Goal: Task Accomplishment & Management: Use online tool/utility

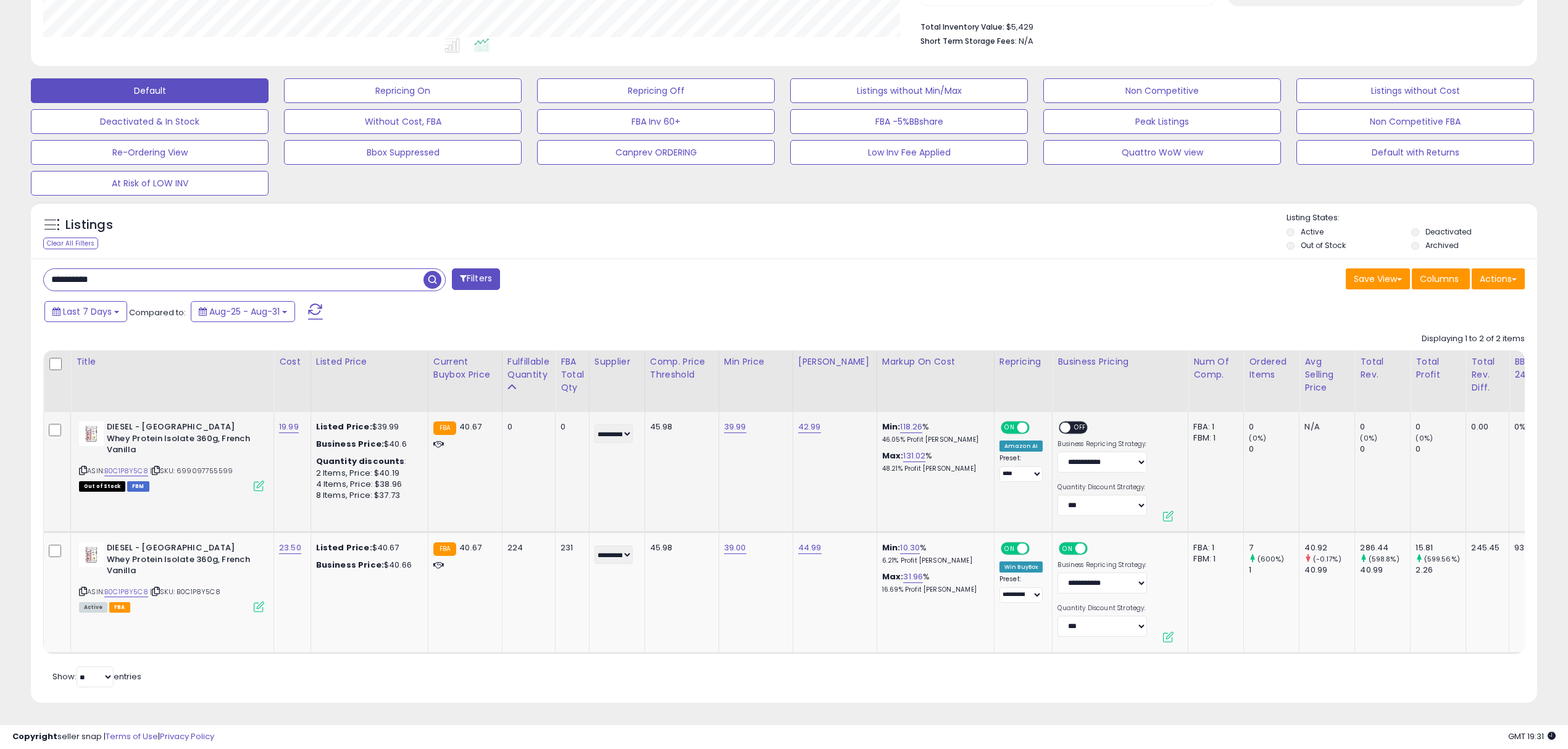
scroll to position [252, 874]
drag, startPoint x: 112, startPoint y: 272, endPoint x: -335, endPoint y: 269, distance: 447.0
click at [0, 269] on html "Unable to login Retrieving listings data.. has not yet accepted the Terms of Us…" at bounding box center [784, 64] width 1568 height 749
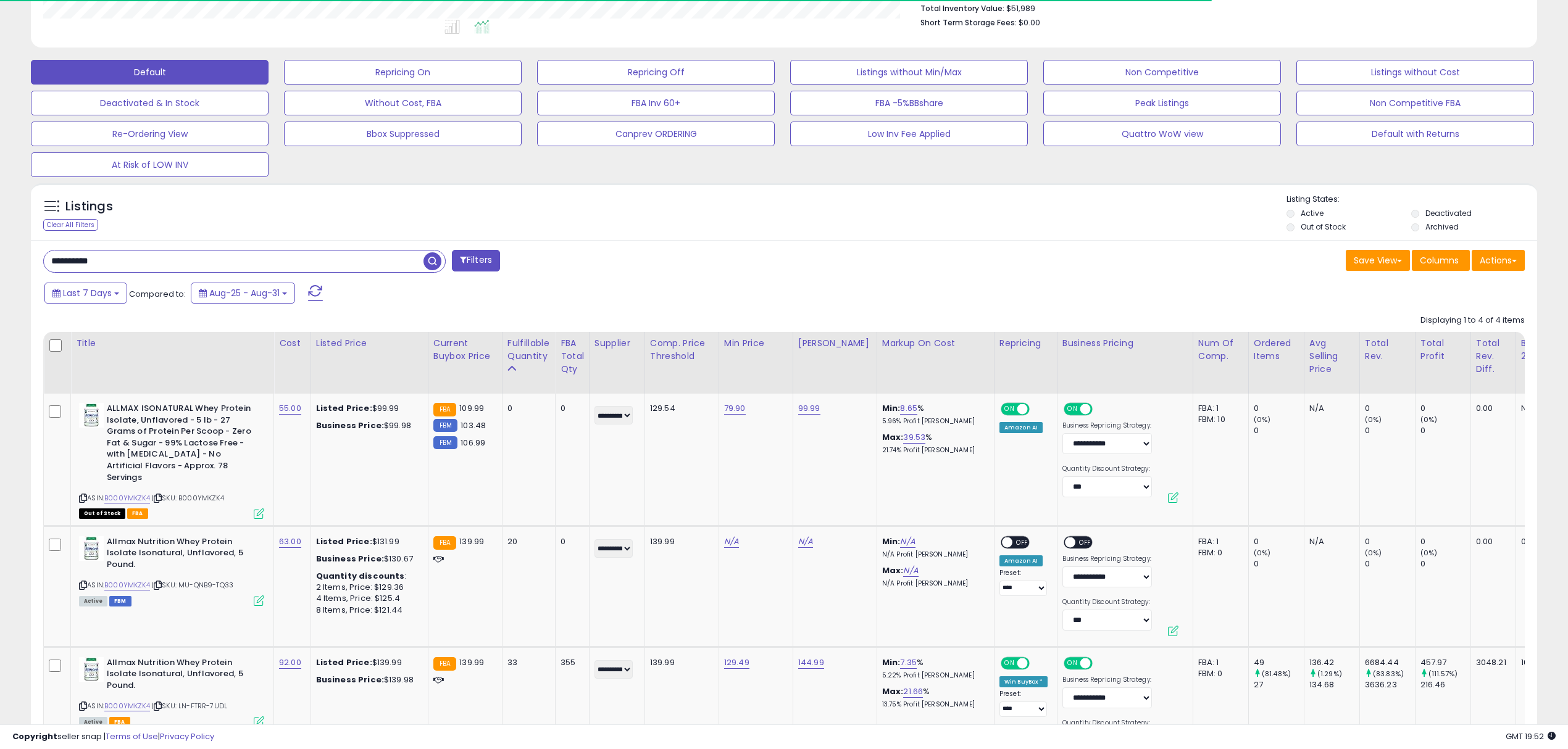
scroll to position [320, 0]
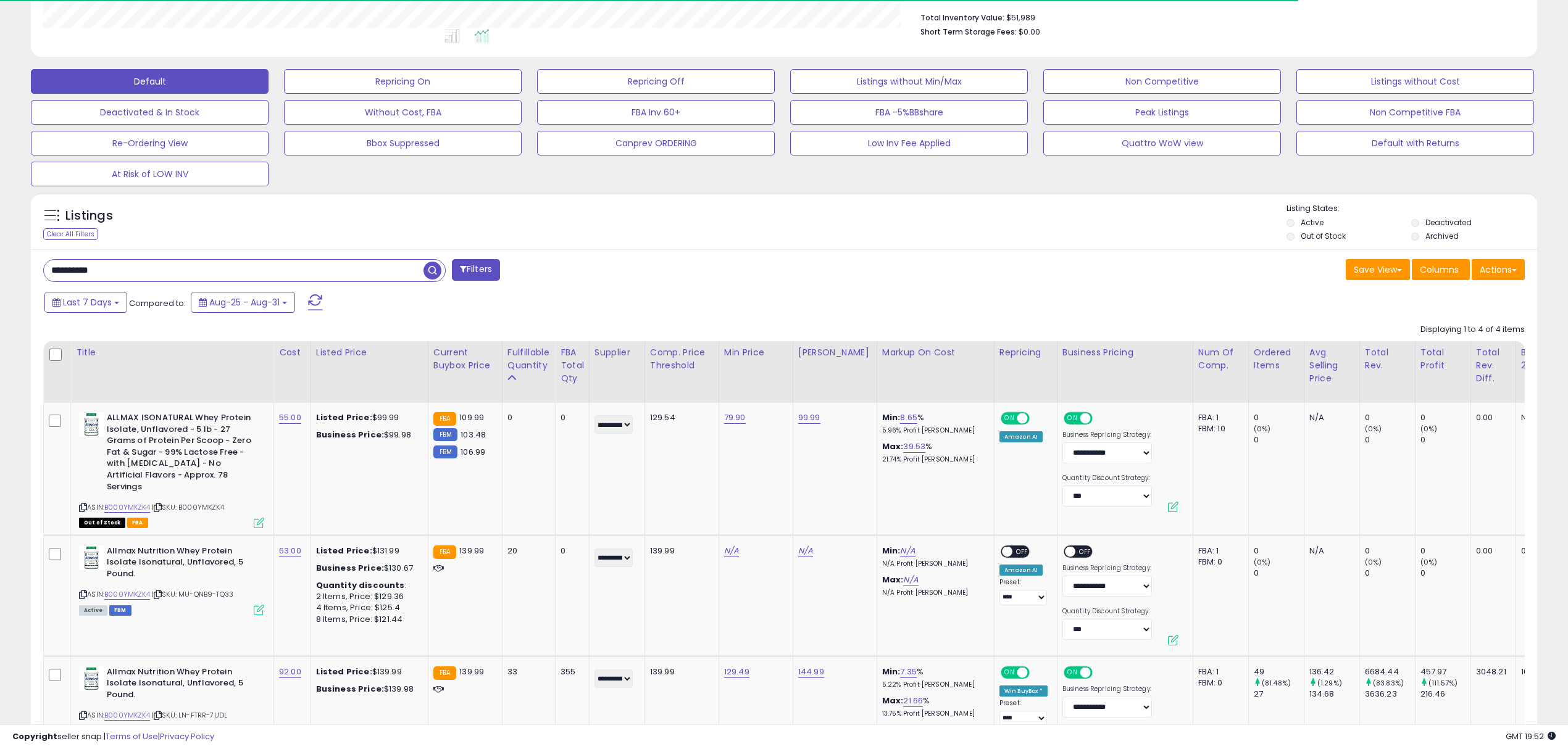
drag, startPoint x: 116, startPoint y: 268, endPoint x: -163, endPoint y: 294, distance: 280.2
click at [0, 294] on html "Unable to login Retrieving listings data.. has not yet accepted the Terms of Us…" at bounding box center [784, 55] width 1568 height 749
paste input "text"
type input "**********"
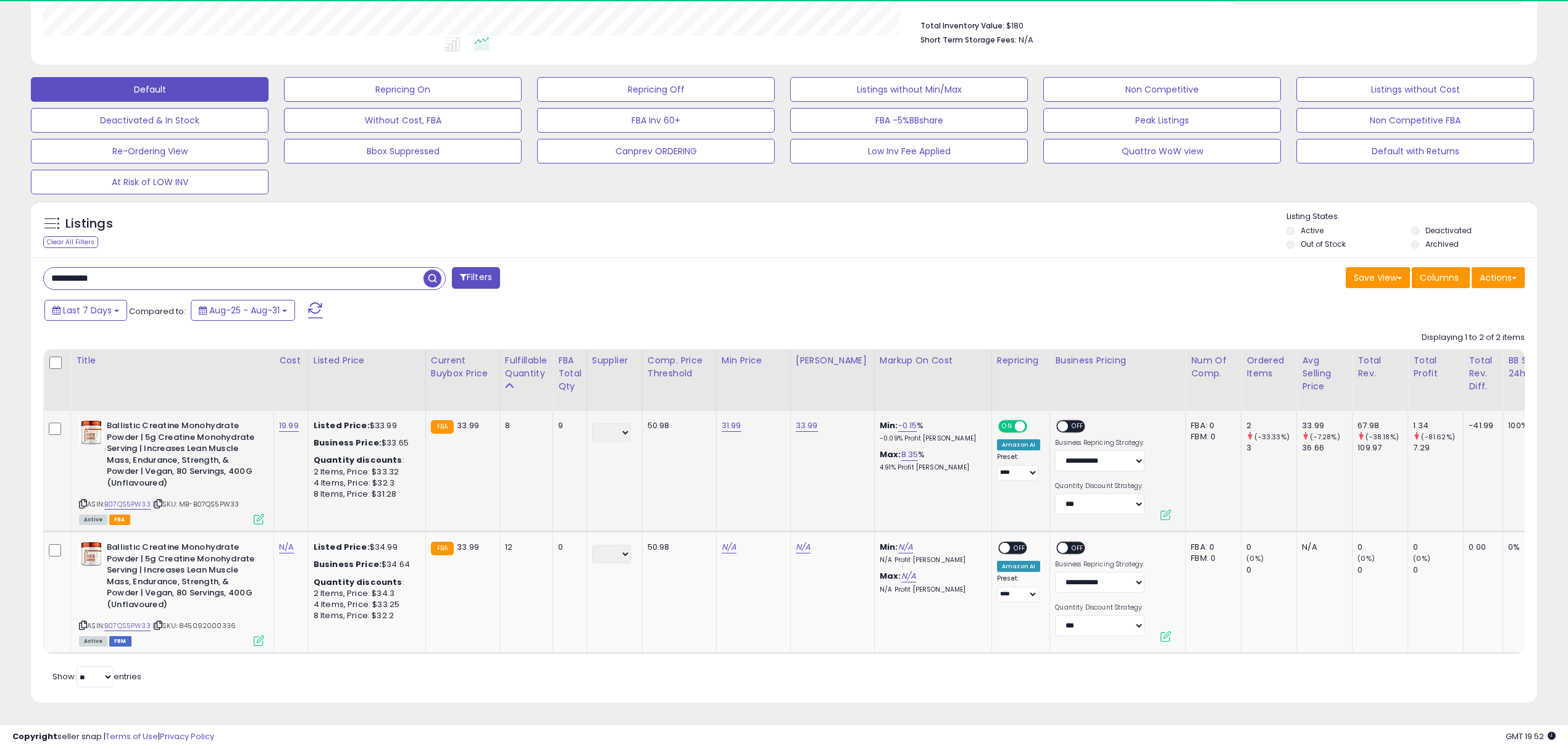
scroll to position [252, 874]
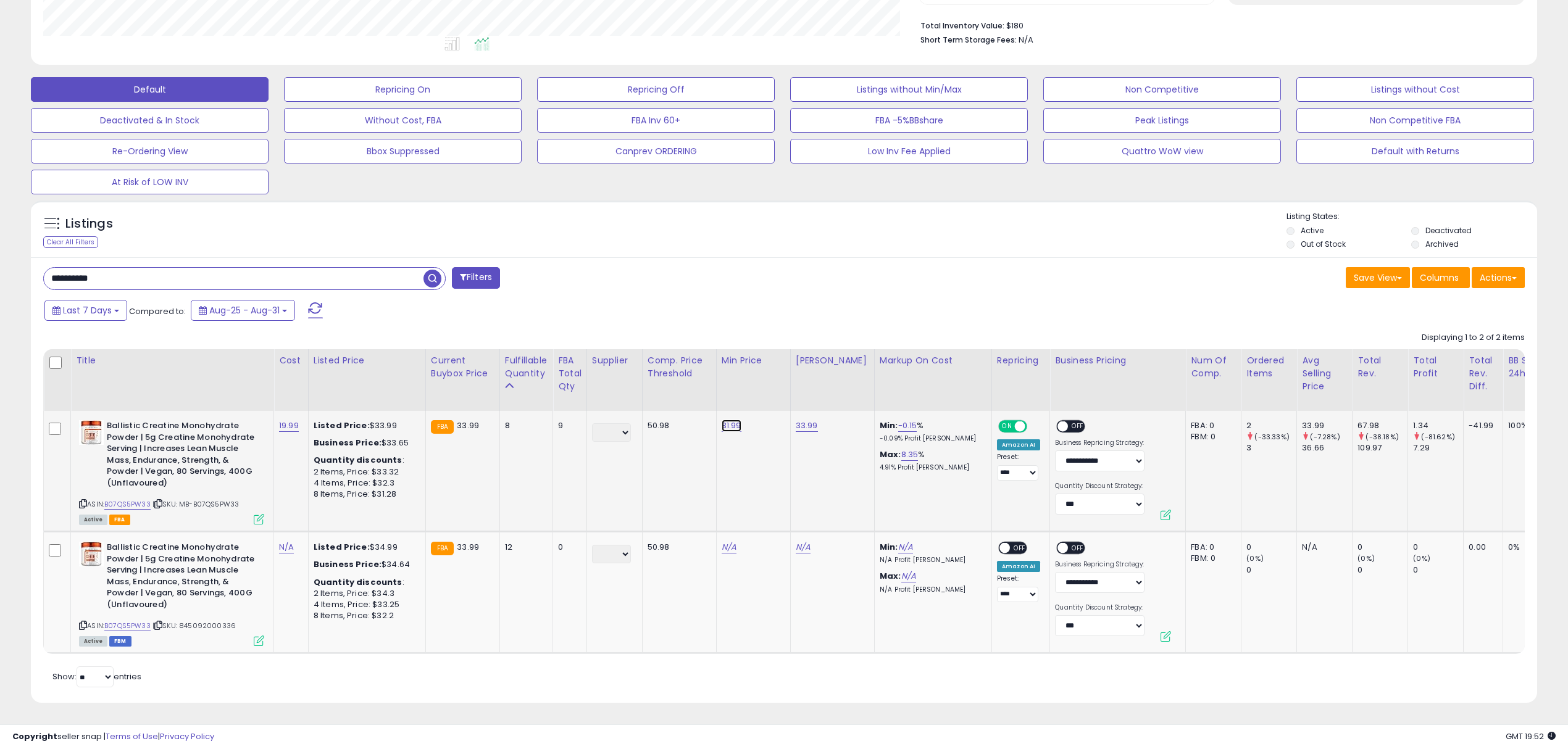
click at [734, 419] on link "31.99" at bounding box center [731, 426] width 20 height 13
drag, startPoint x: 694, startPoint y: 382, endPoint x: 556, endPoint y: 397, distance: 138.8
click at [556, 397] on table "Title Cost" at bounding box center [1218, 502] width 2351 height 305
type input "*****"
click button "submit" at bounding box center [766, 394] width 21 height 19
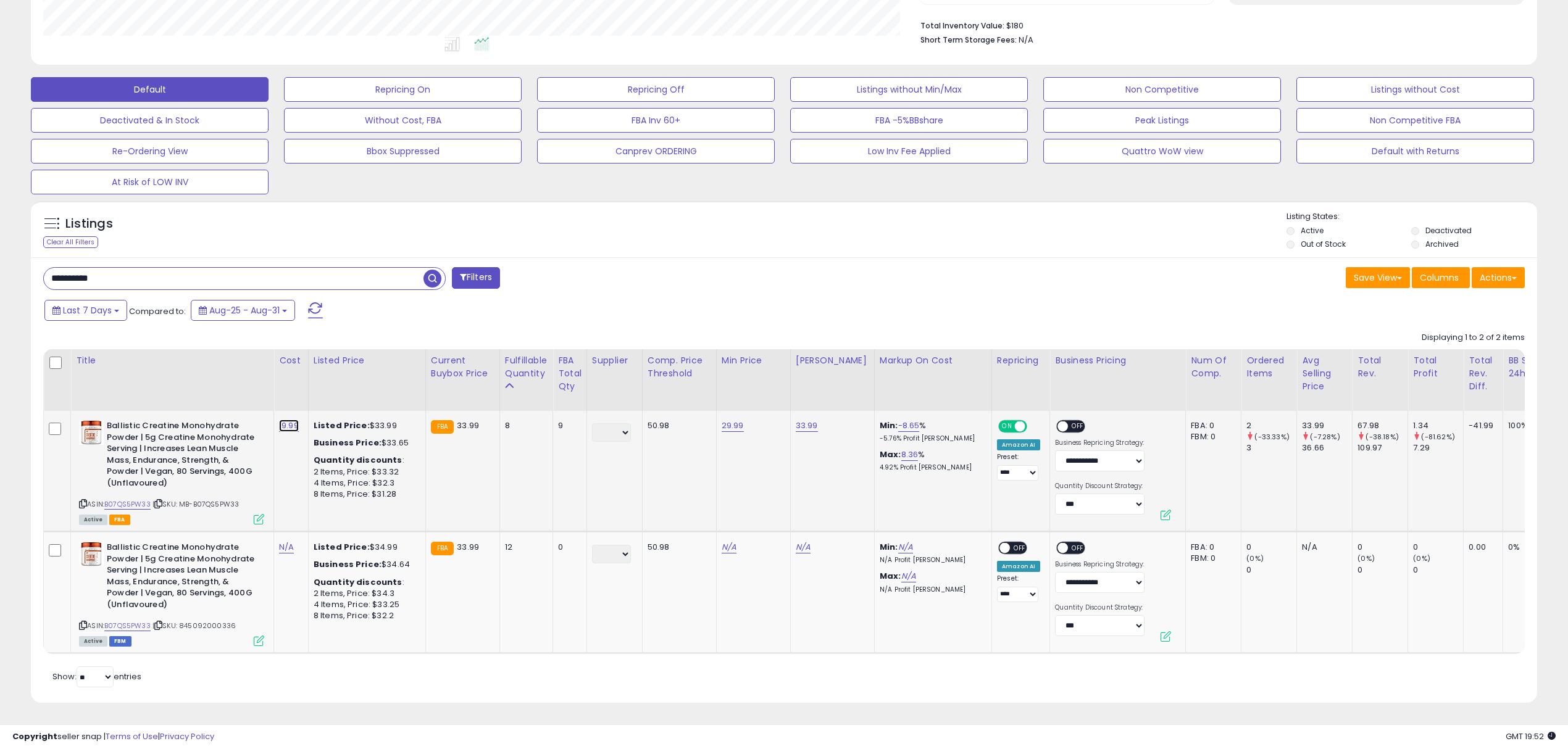
click at [292, 419] on link "19.99" at bounding box center [288, 426] width 20 height 13
drag, startPoint x: 250, startPoint y: 385, endPoint x: 166, endPoint y: 385, distance: 84.0
click at [166, 385] on table "Title Cost" at bounding box center [1218, 502] width 2351 height 305
type input "*****"
click button "submit" at bounding box center [324, 394] width 21 height 19
